Goal: Information Seeking & Learning: Learn about a topic

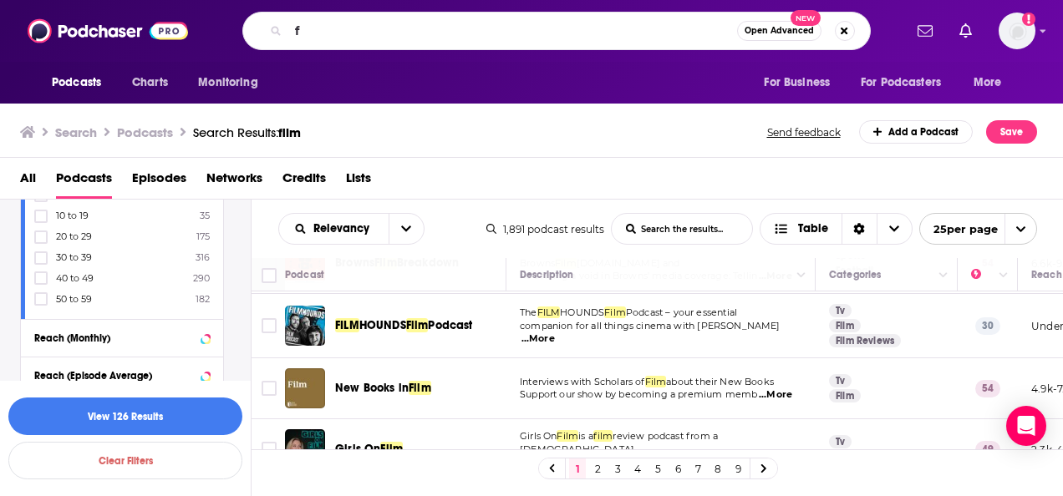
scroll to position [1316, 0]
type input "f"
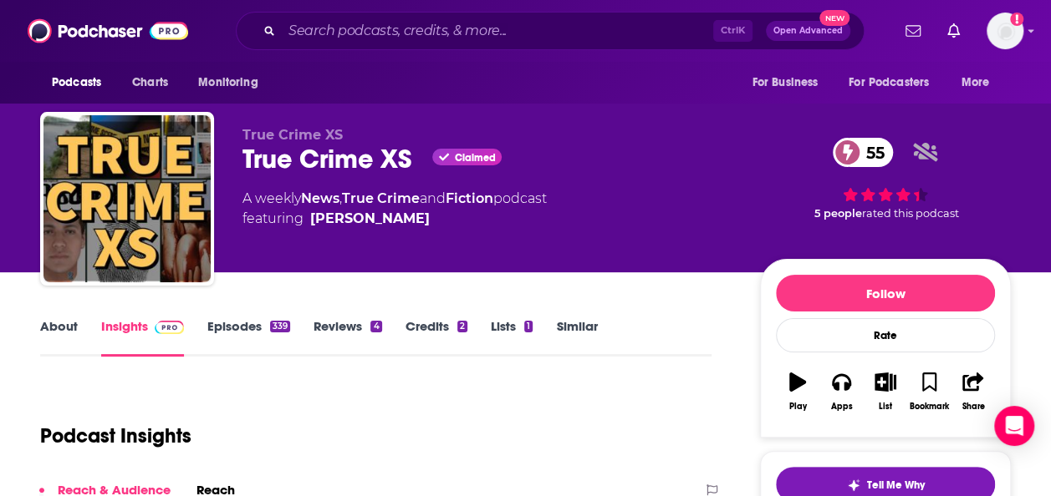
click at [56, 339] on link "About" at bounding box center [59, 337] width 38 height 38
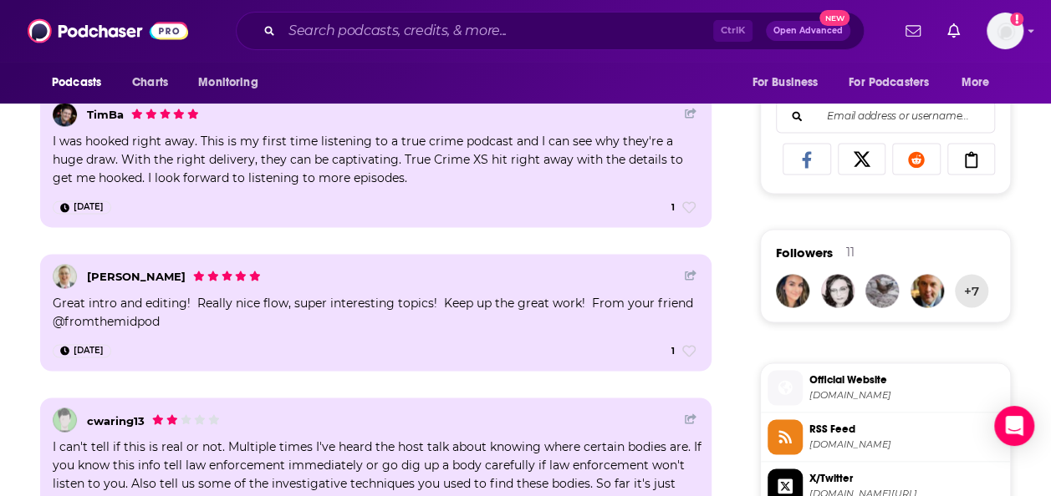
scroll to position [1207, 0]
